Goal: Find specific page/section

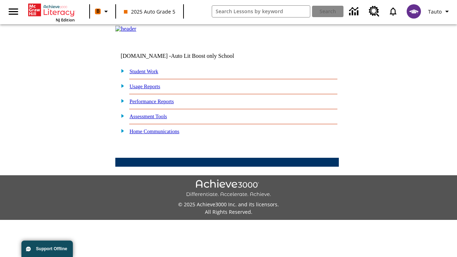
click at [148, 74] on link "Student Work" at bounding box center [144, 72] width 29 height 6
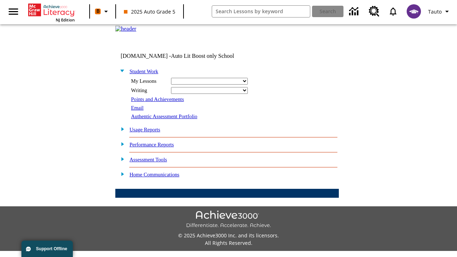
select select "/options/reports/?report_id=24&atype=14&section=2"
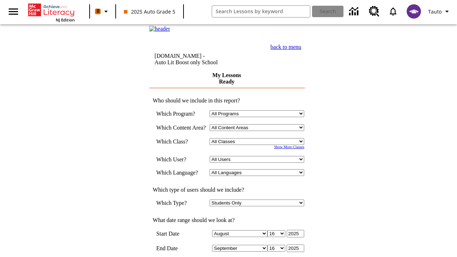
scroll to position [186, 0]
